Goal: Task Accomplishment & Management: Manage account settings

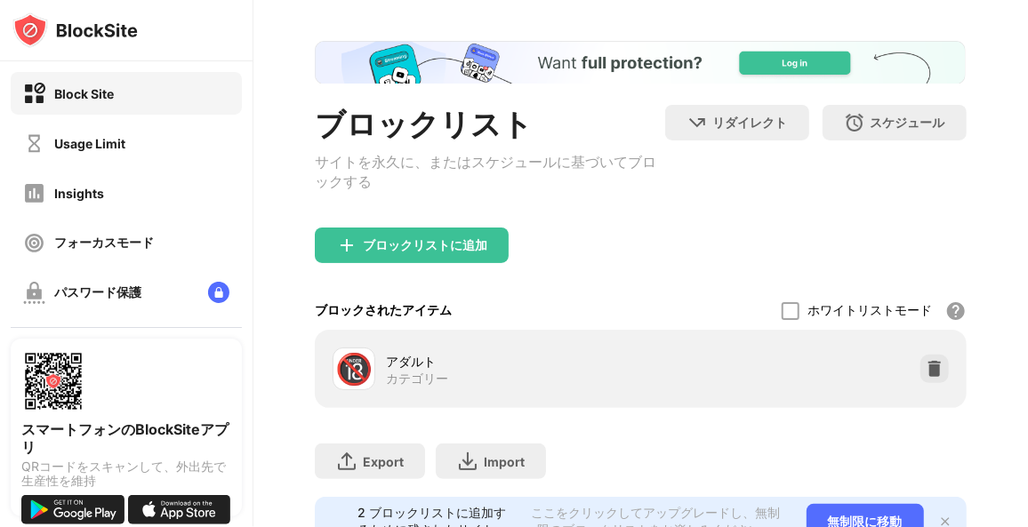
scroll to position [160, 0]
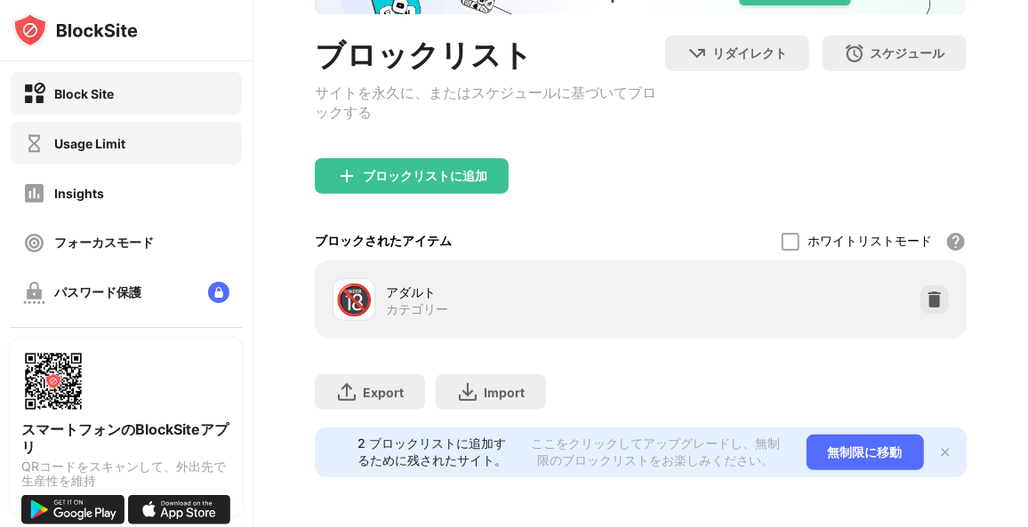
click at [67, 158] on div "Usage Limit" at bounding box center [126, 143] width 231 height 43
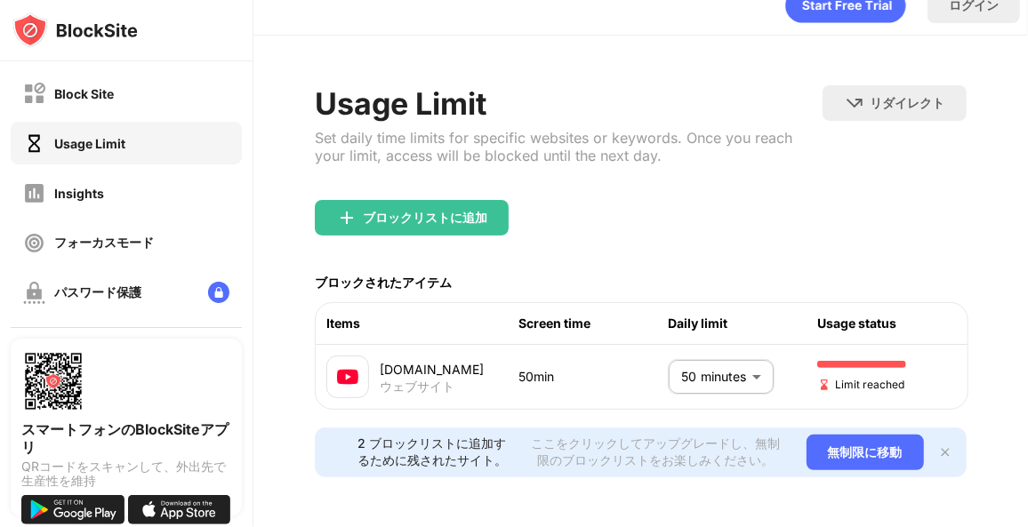
scroll to position [46, 0]
click at [701, 350] on body "Block Site Usage Limit Insights フォーカスモード パスワード保護 カスタムブロックページ 設定 情報 ブロッキング 他のデバイ…" at bounding box center [514, 263] width 1028 height 527
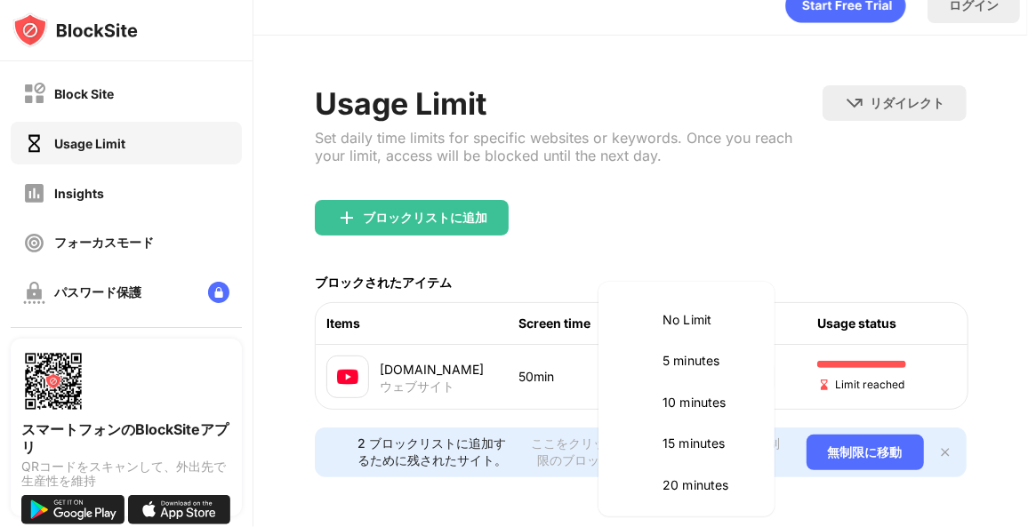
scroll to position [333, 0]
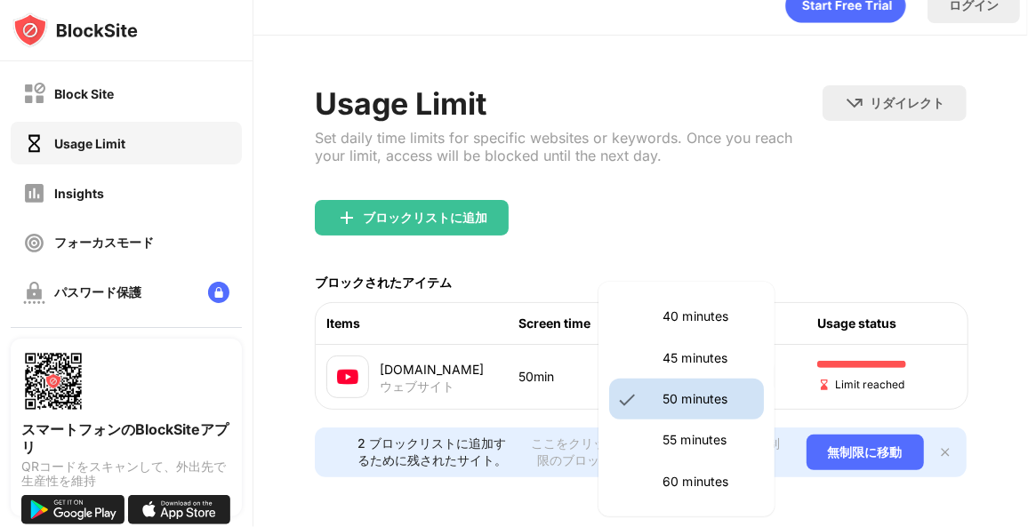
click at [701, 350] on p "45 minutes" at bounding box center [707, 358] width 91 height 20
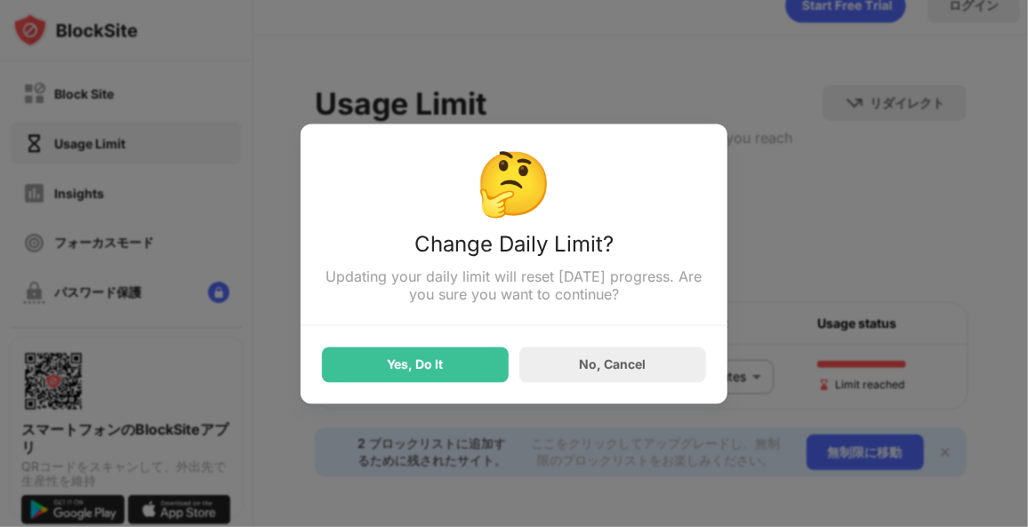
scroll to position [12, 0]
click at [652, 363] on div "No, Cancel" at bounding box center [612, 365] width 187 height 36
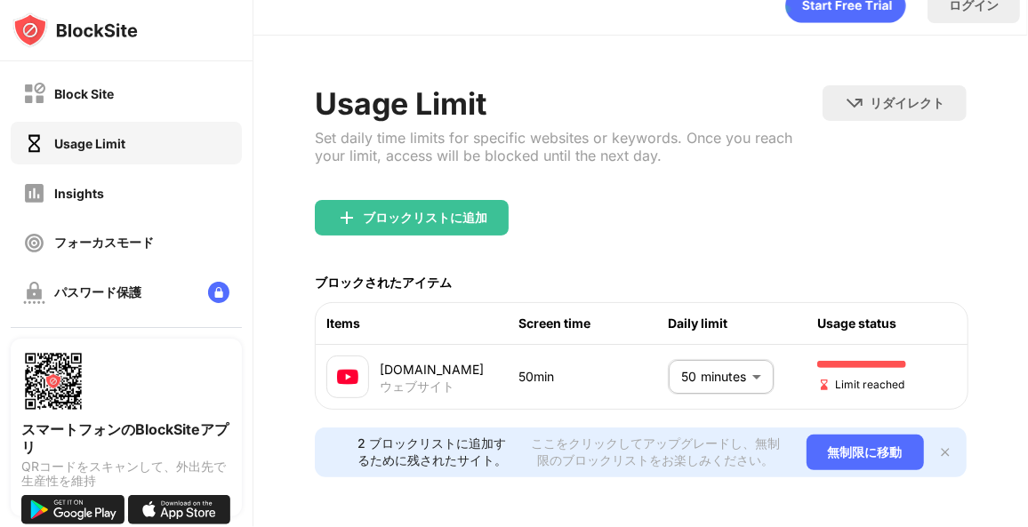
click at [703, 359] on body "Block Site Usage Limit Insights フォーカスモード パスワード保護 カスタムブロックページ 設定 情報 ブロッキング 他のデバイ…" at bounding box center [514, 263] width 1028 height 527
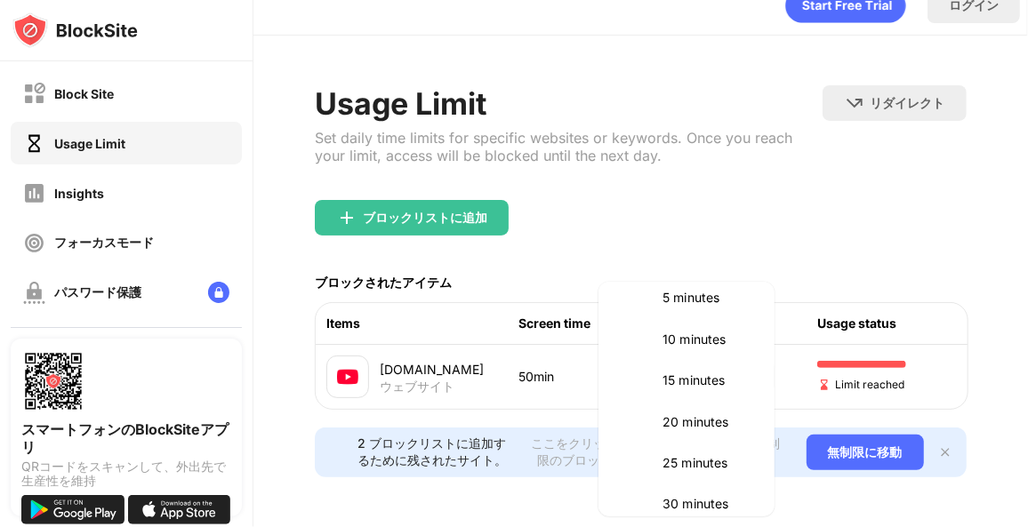
scroll to position [117, 0]
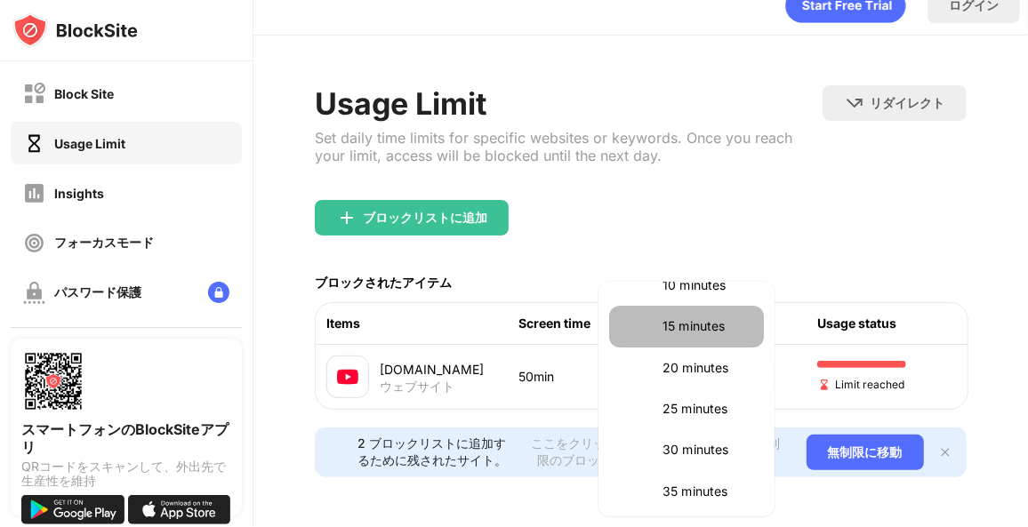
click at [725, 333] on p "15 minutes" at bounding box center [707, 326] width 91 height 20
type input "**"
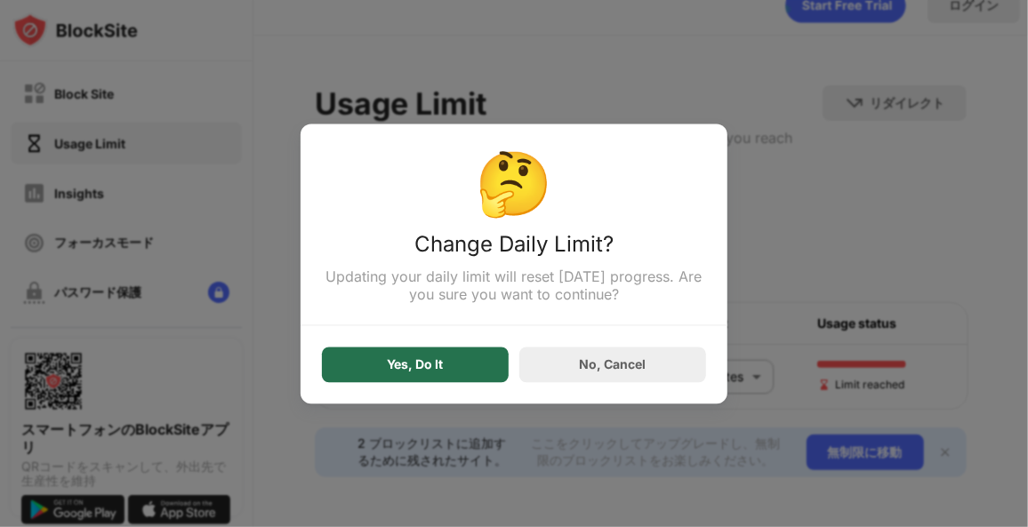
click at [471, 364] on div "Yes, Do It" at bounding box center [415, 365] width 187 height 36
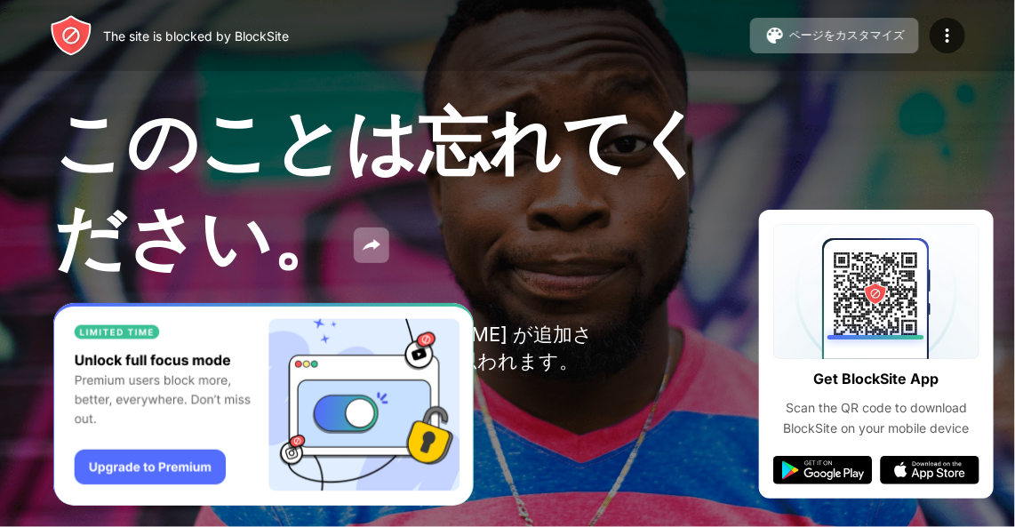
click at [411, 126] on span "このことは忘れてください。" at bounding box center [380, 189] width 654 height 182
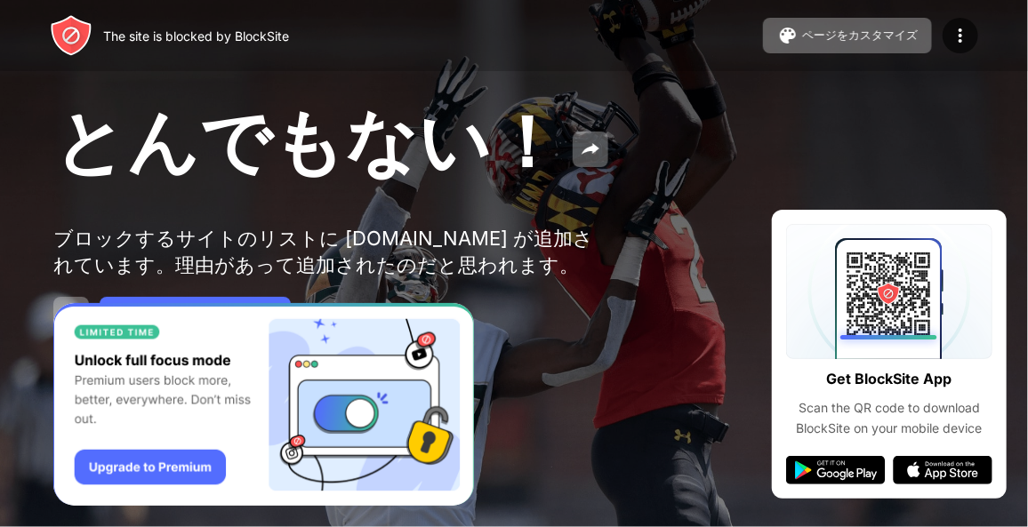
drag, startPoint x: 332, startPoint y: 150, endPoint x: 188, endPoint y: -4, distance: 210.1
click at [188, 0] on html "The site is blocked by BlockSite ページをカスタマイズ ブロックリストの編集 リダイレクト ブロックページのカスタマイズ Up…" at bounding box center [514, 263] width 1028 height 527
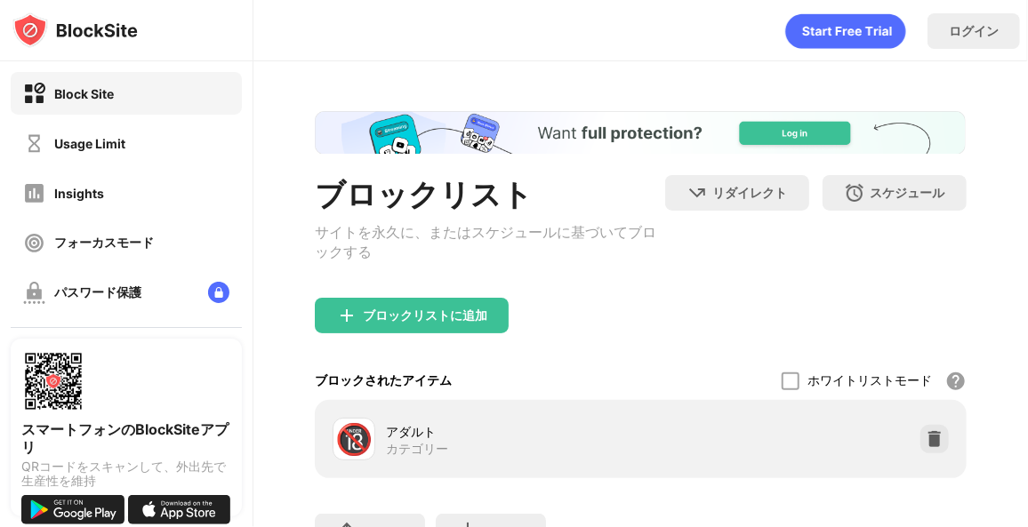
scroll to position [160, 0]
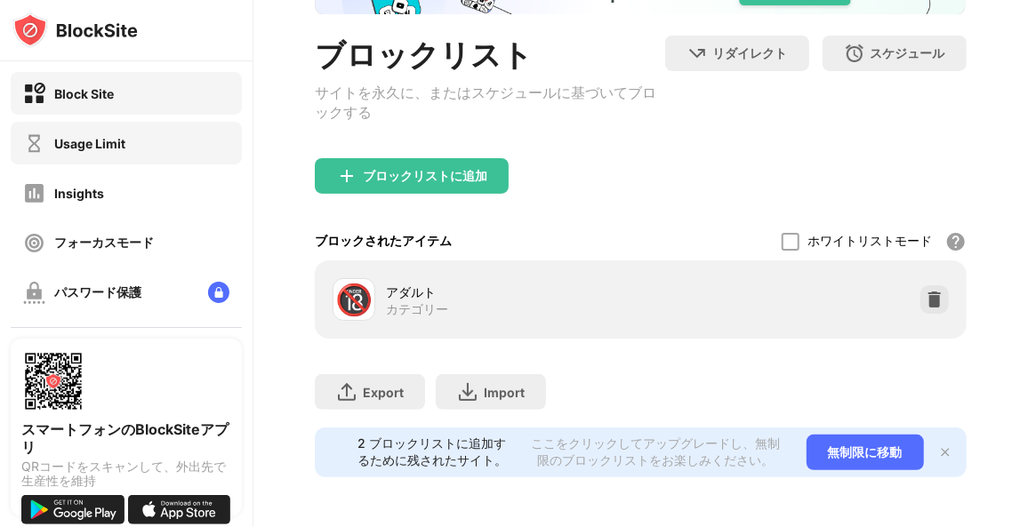
click at [134, 146] on div "Usage Limit" at bounding box center [126, 143] width 231 height 43
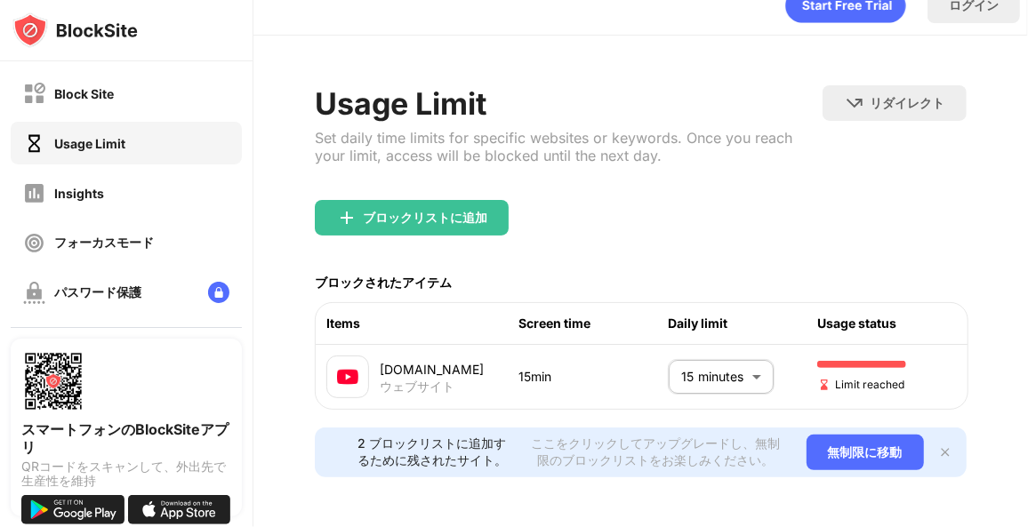
scroll to position [46, 0]
click at [729, 340] on body "Block Site Usage Limit Insights フォーカスモード パスワード保護 カスタムブロックページ 設定 情報 ブロッキング 他のデバイ…" at bounding box center [514, 263] width 1028 height 527
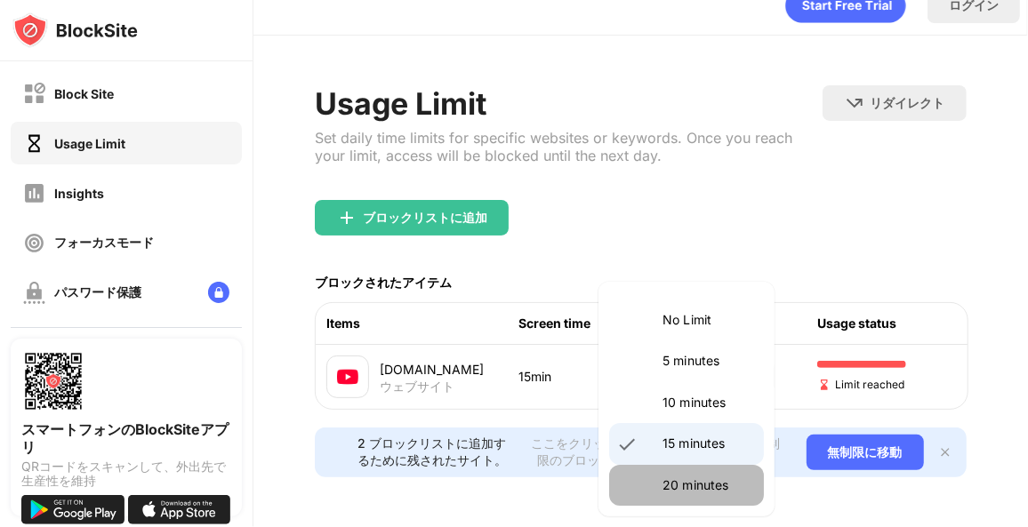
click at [714, 476] on p "20 minutes" at bounding box center [707, 486] width 91 height 20
type input "**"
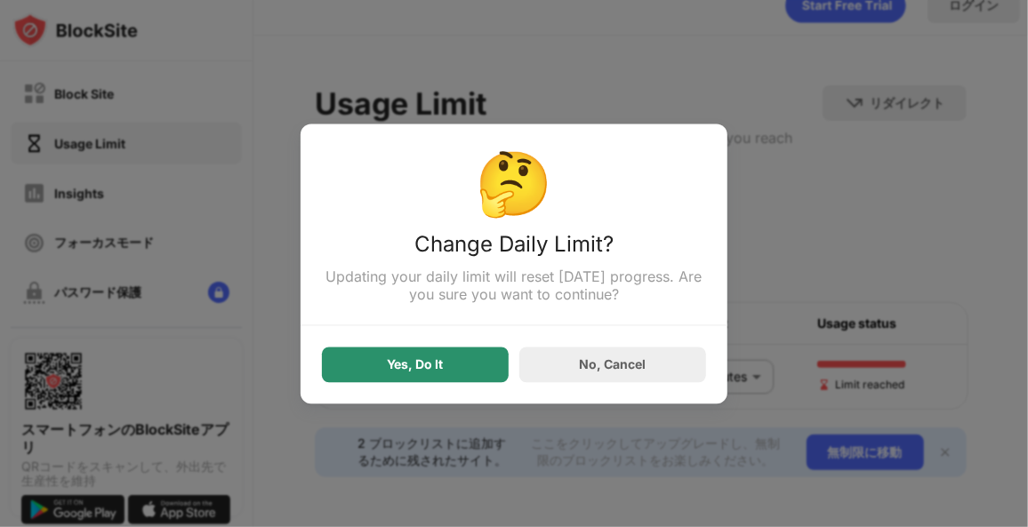
click at [473, 358] on div "Yes, Do It" at bounding box center [415, 365] width 187 height 36
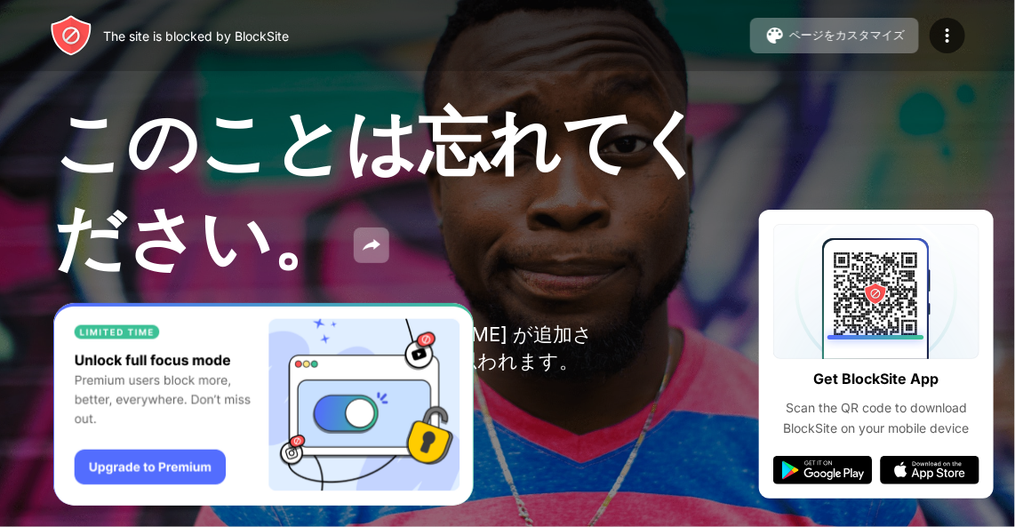
scroll to position [13, 0]
